Goal: Navigation & Orientation: Find specific page/section

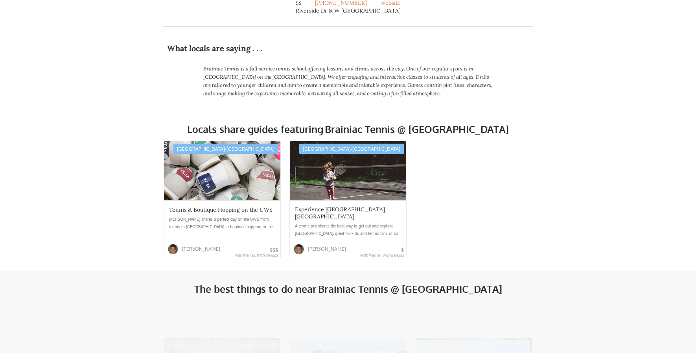
scroll to position [275, 0]
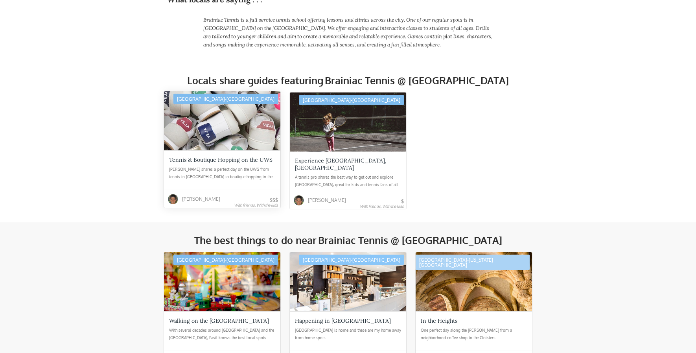
click at [212, 161] on div "Tennis & Boutique Hopping on the UWS" at bounding box center [220, 159] width 103 height 7
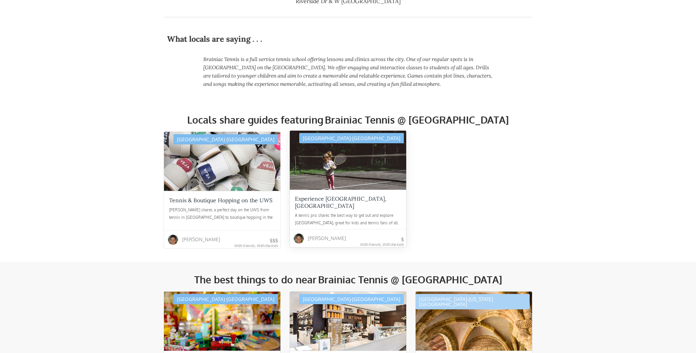
click at [358, 169] on div at bounding box center [348, 160] width 116 height 59
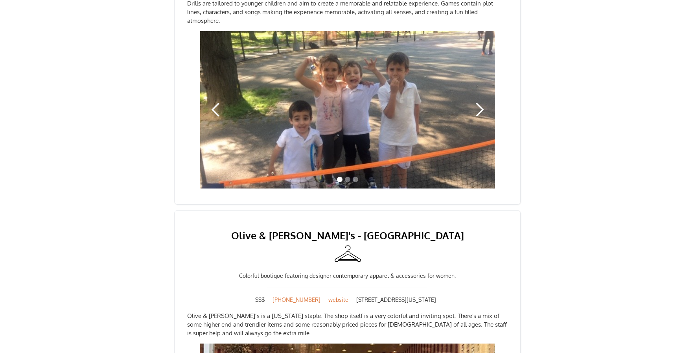
scroll to position [472, 0]
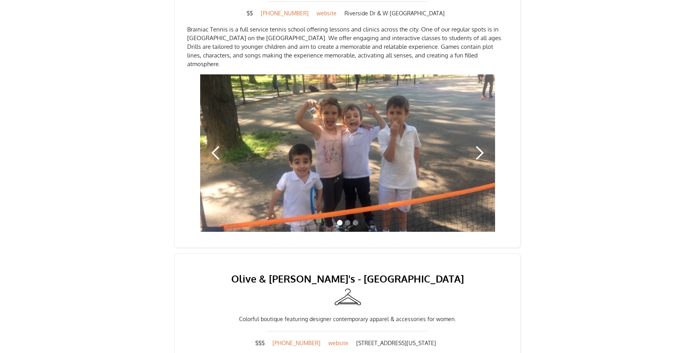
click at [478, 145] on div "next slide" at bounding box center [480, 153] width 16 height 16
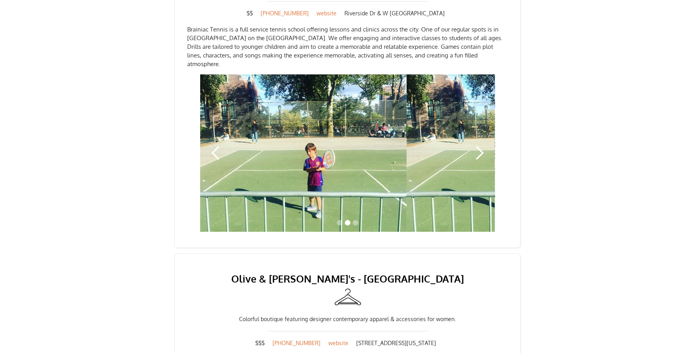
click at [478, 145] on div "next slide" at bounding box center [480, 153] width 16 height 16
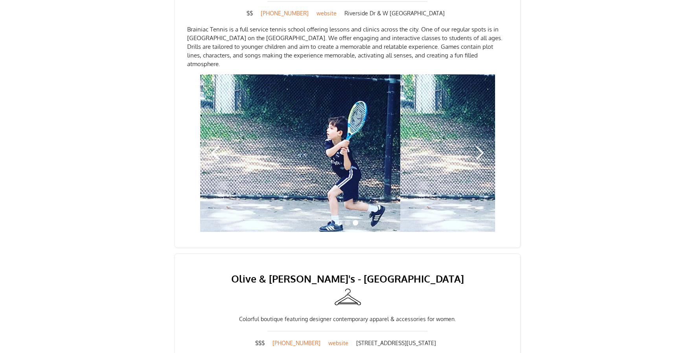
click at [478, 145] on div "next slide" at bounding box center [480, 153] width 16 height 16
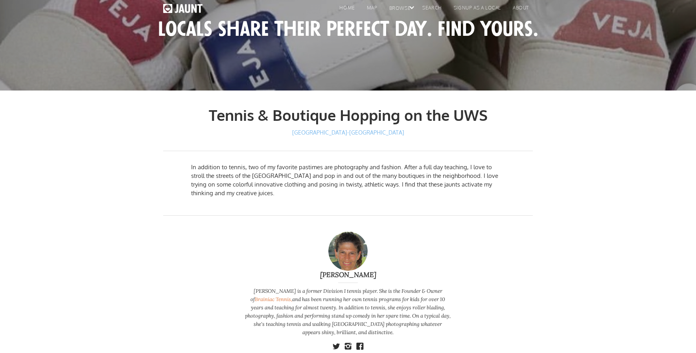
scroll to position [0, 0]
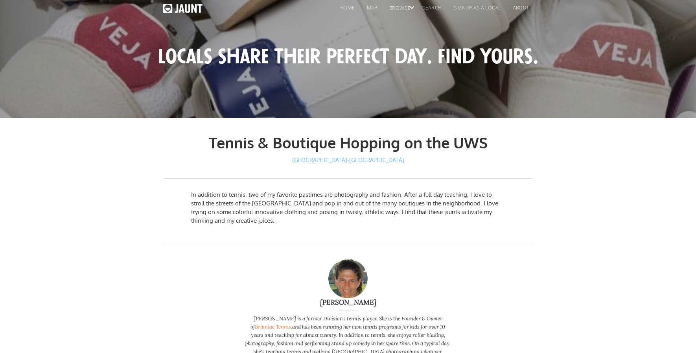
drag, startPoint x: 527, startPoint y: 133, endPoint x: 554, endPoint y: -41, distance: 175.3
